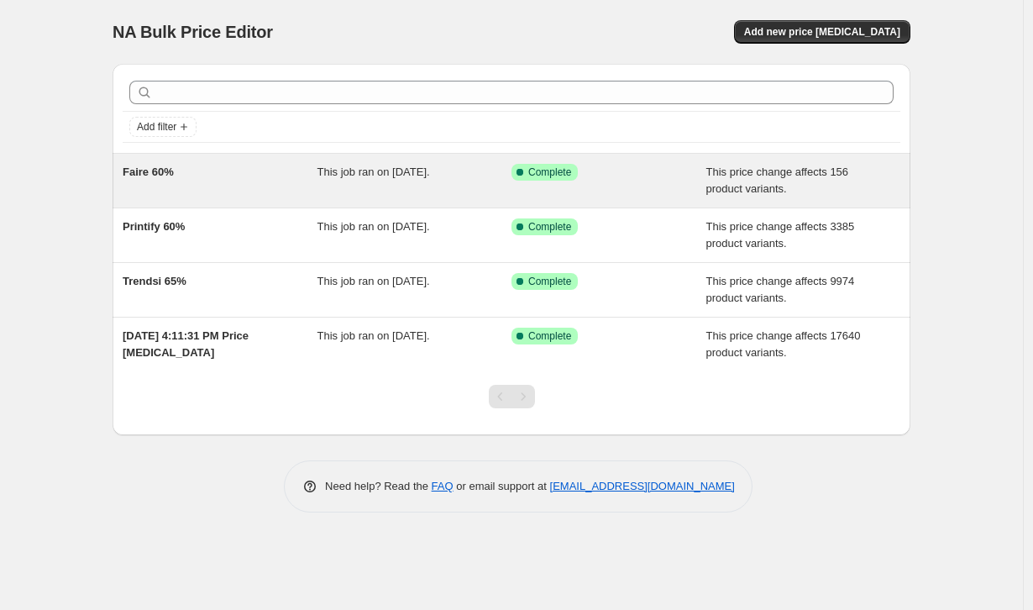
click at [149, 182] on div "Faire 60%" at bounding box center [220, 181] width 195 height 34
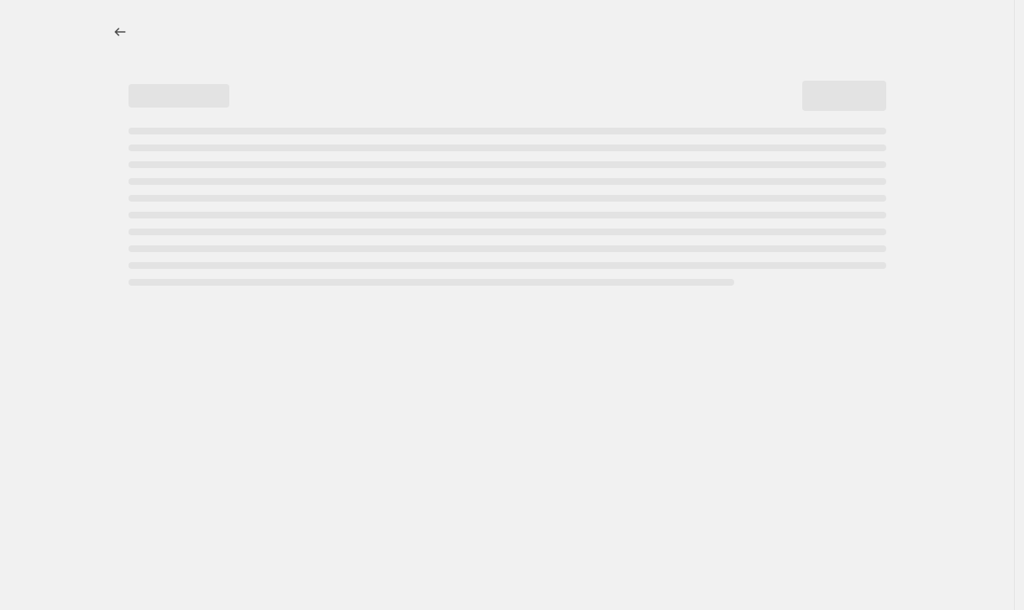
select select "margin"
select select "remove"
select select "tag"
